Goal: Leave review/rating: Leave review/rating

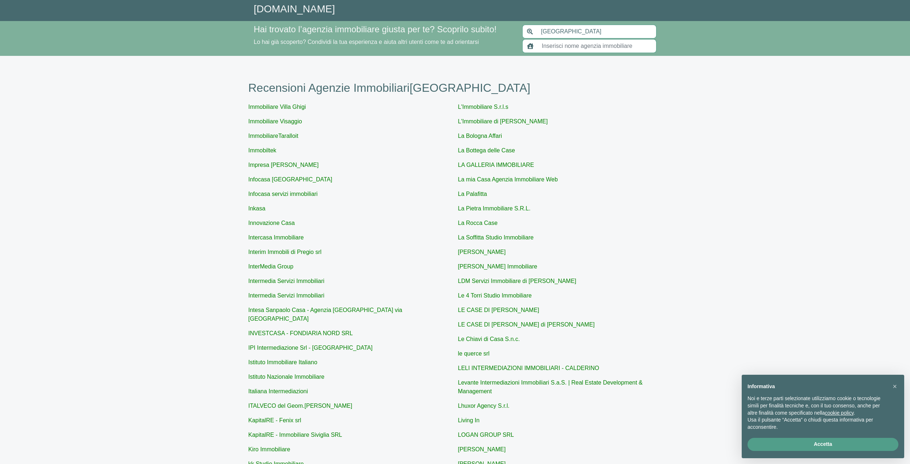
click at [565, 47] on input "text" at bounding box center [597, 46] width 119 height 14
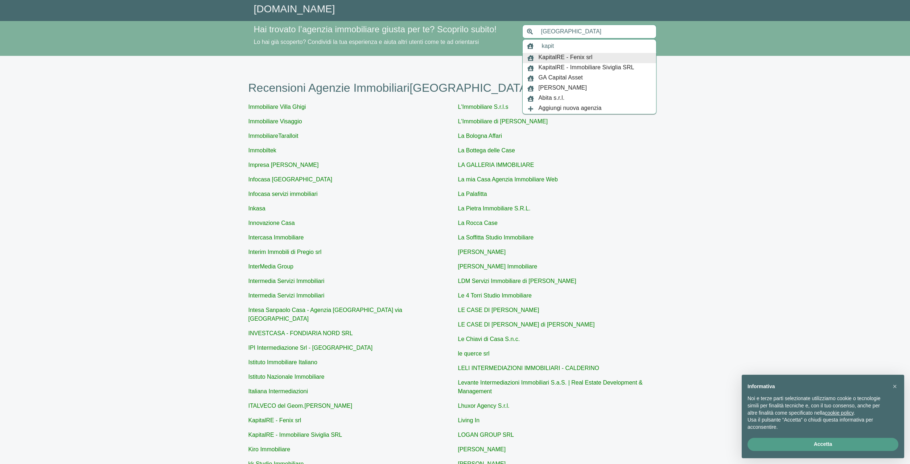
type input "KapitalRE - Fenix srl"
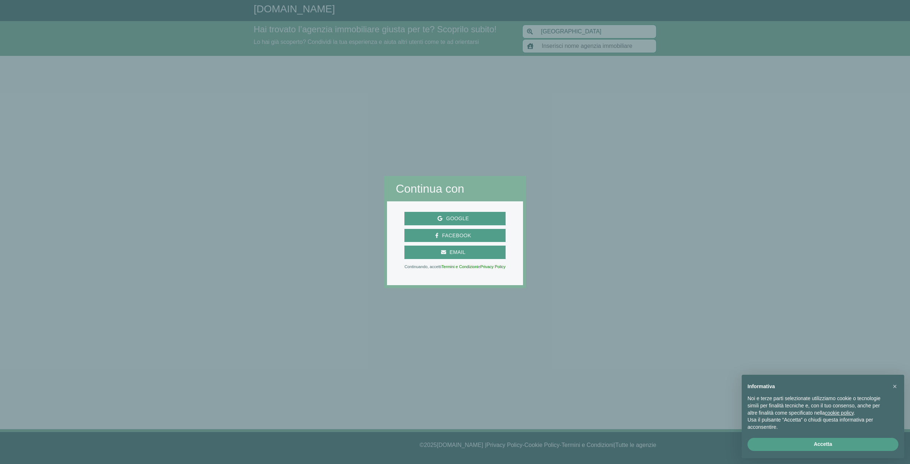
click at [481, 212] on div "Google Facebook Email Continuando, accetti Termini e Condizioni e Privacy Policy" at bounding box center [455, 243] width 136 height 84
click at [478, 219] on span "Google" at bounding box center [454, 218] width 95 height 9
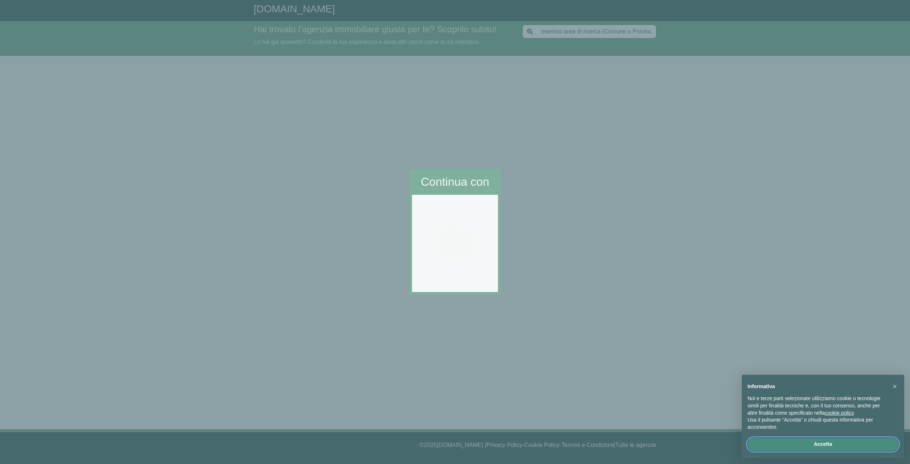
click at [821, 445] on button "Accetta" at bounding box center [823, 444] width 151 height 13
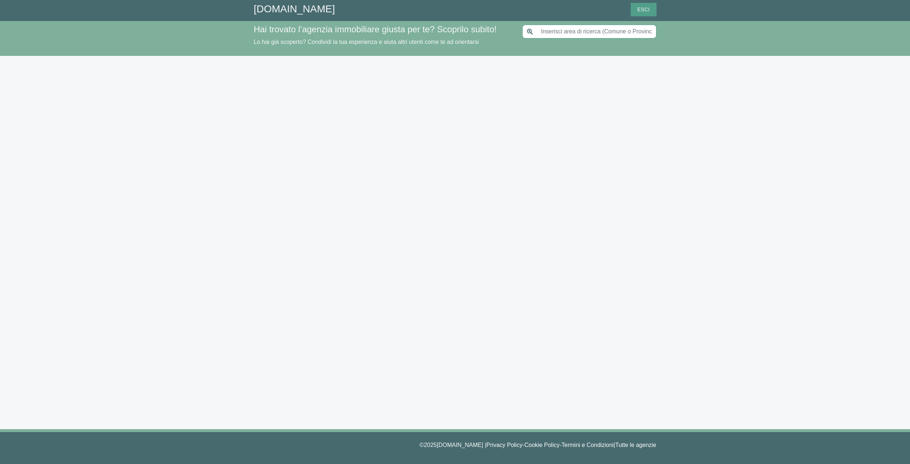
type input "[GEOGRAPHIC_DATA]"
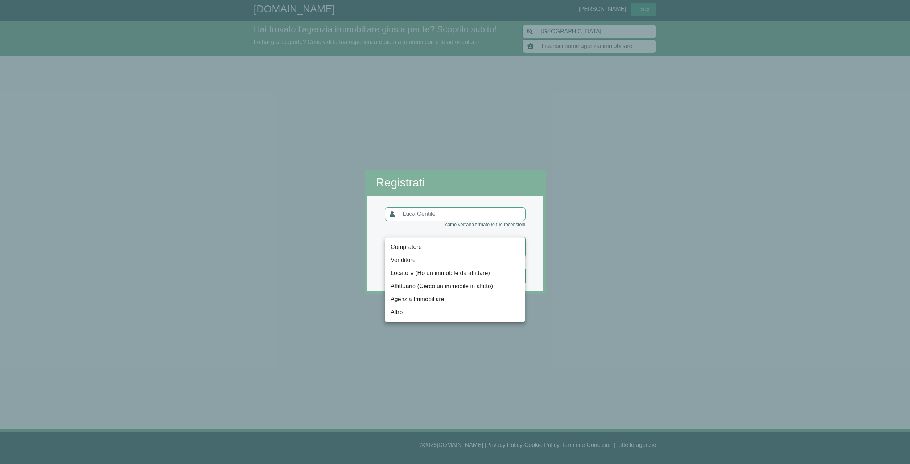
click at [500, 249] on body "GiustAgenzia.it Luca Gentile Esci Hai trovato l’agenzia immobiliare giusta per …" at bounding box center [455, 232] width 910 height 464
click at [488, 288] on li "Affittuario (Cerco un immobile in affitto)" at bounding box center [455, 286] width 140 height 13
type input "locatario"
click at [501, 280] on div "Compratore Venditore Locatore (Ho un immobile da affittare) Affittuario (Cerco …" at bounding box center [455, 232] width 910 height 464
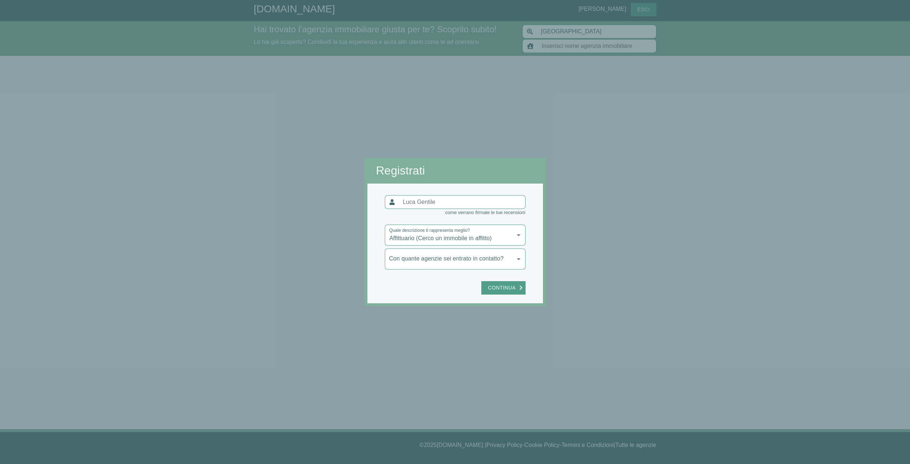
click at [485, 260] on body "GiustAgenzia.it Luca Gentile Esci Hai trovato l’agenzia immobiliare giusta per …" at bounding box center [455, 232] width 910 height 464
click at [488, 284] on li "Sono entrato in contatto con più di una" at bounding box center [455, 285] width 140 height 13
type input "più"
click at [501, 292] on span "Continua" at bounding box center [501, 287] width 35 height 9
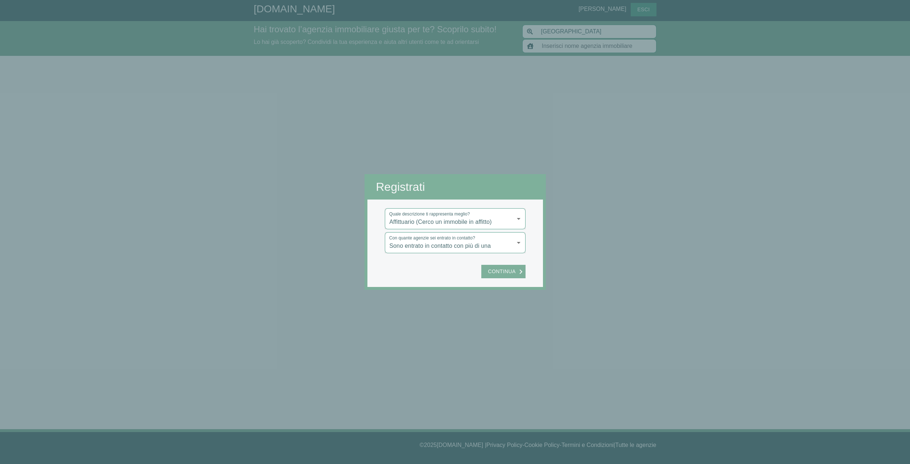
type input "KapitalRE - Fenix srl"
